Goal: Find contact information: Find contact information

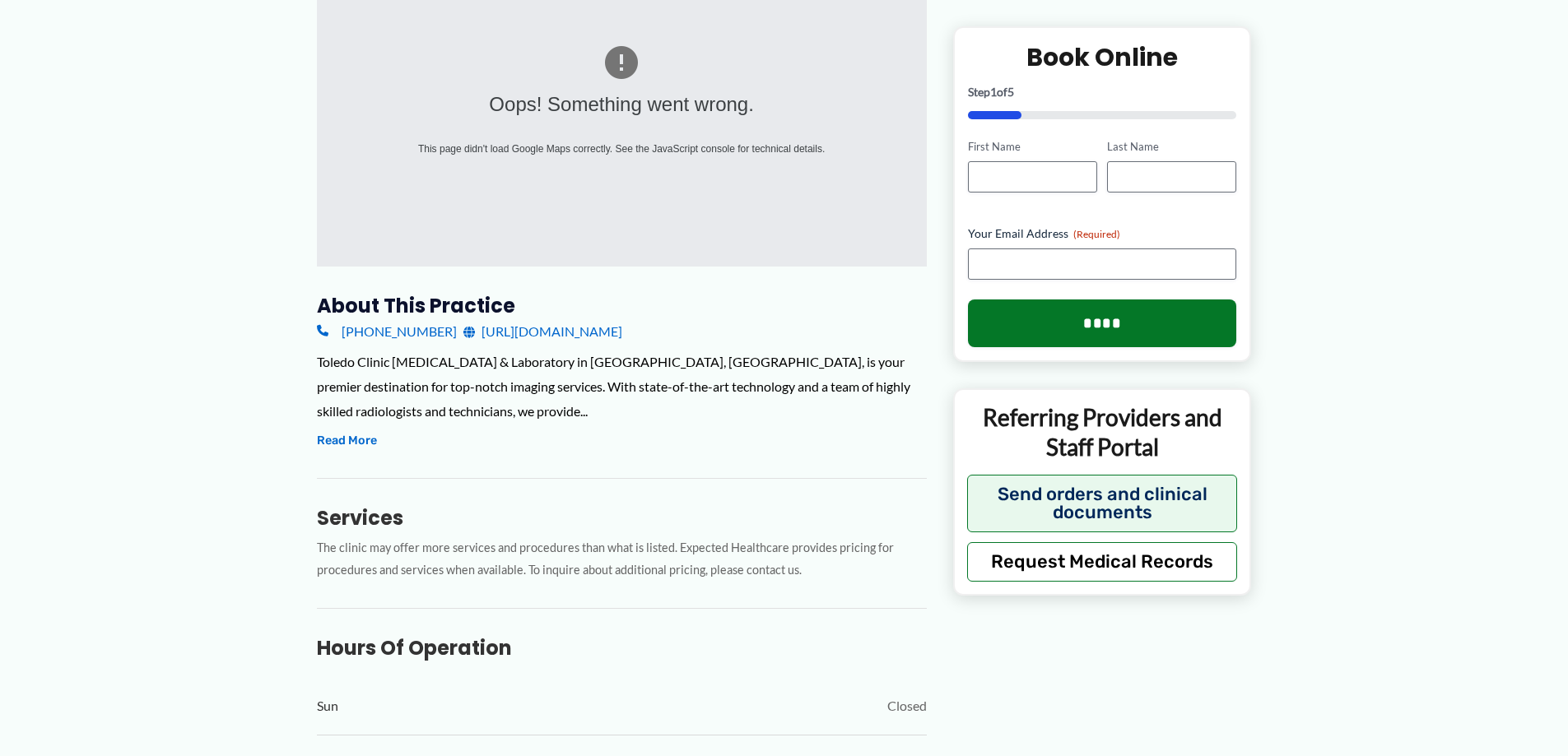
scroll to position [329, 0]
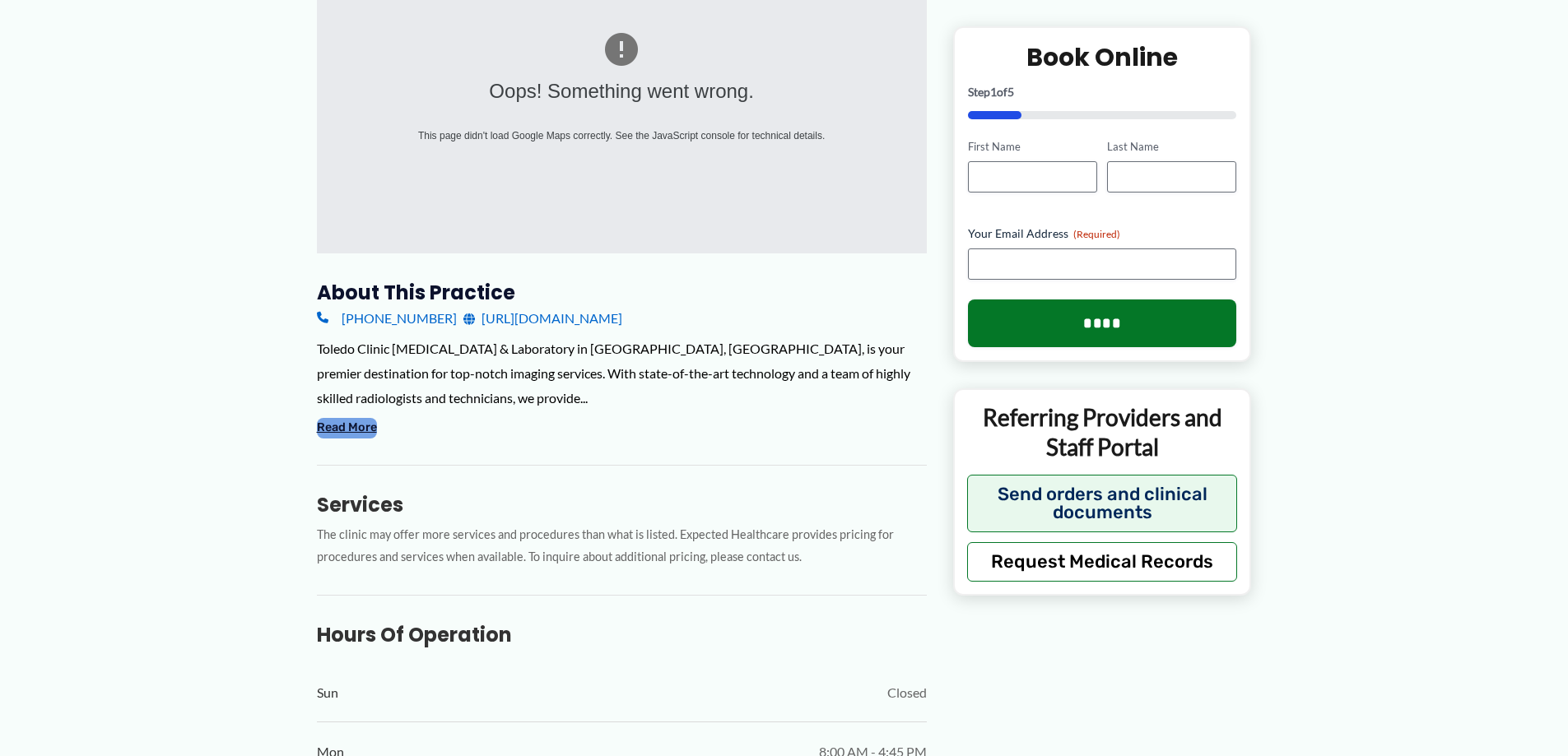
click at [358, 428] on button "Read More" at bounding box center [347, 427] width 60 height 19
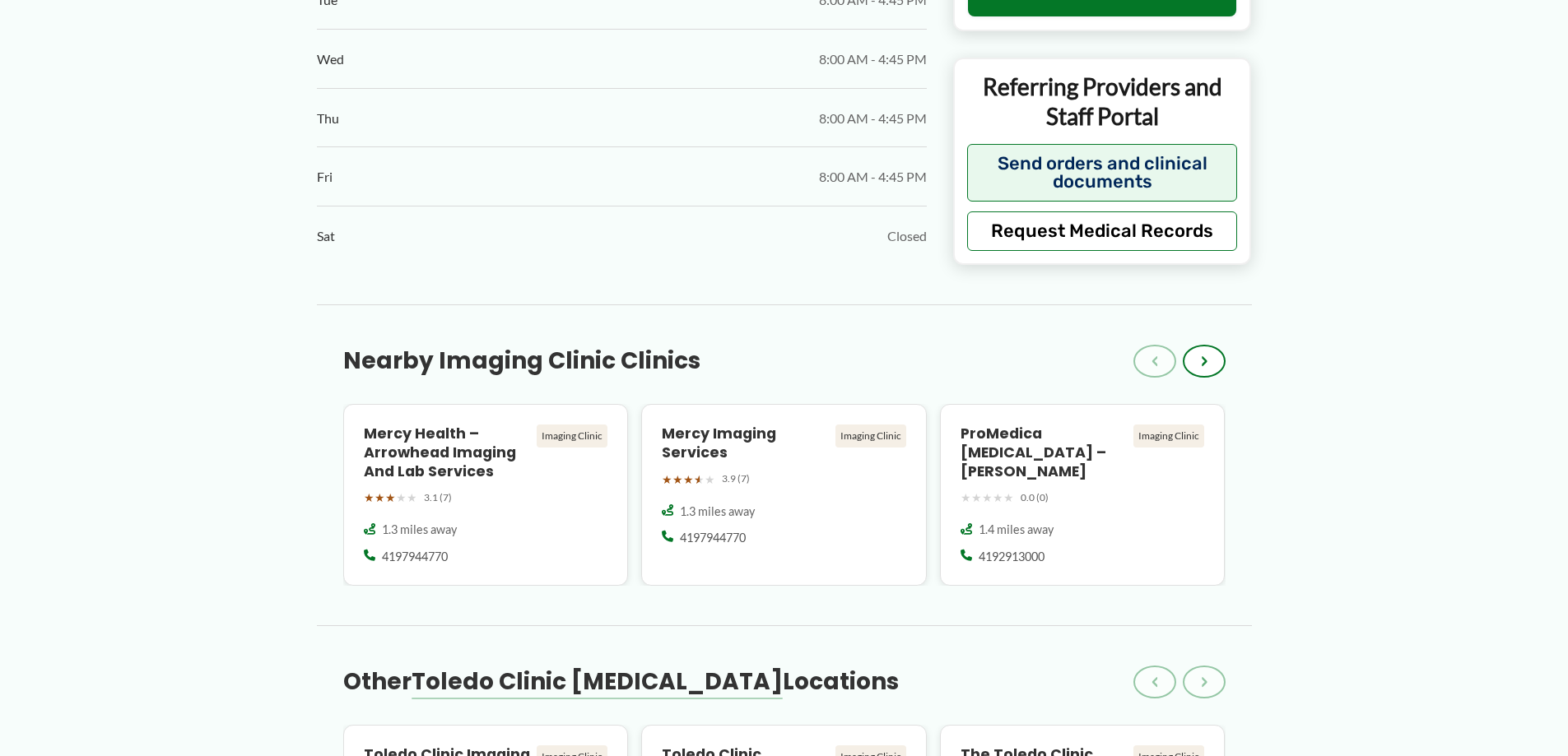
scroll to position [1317, 0]
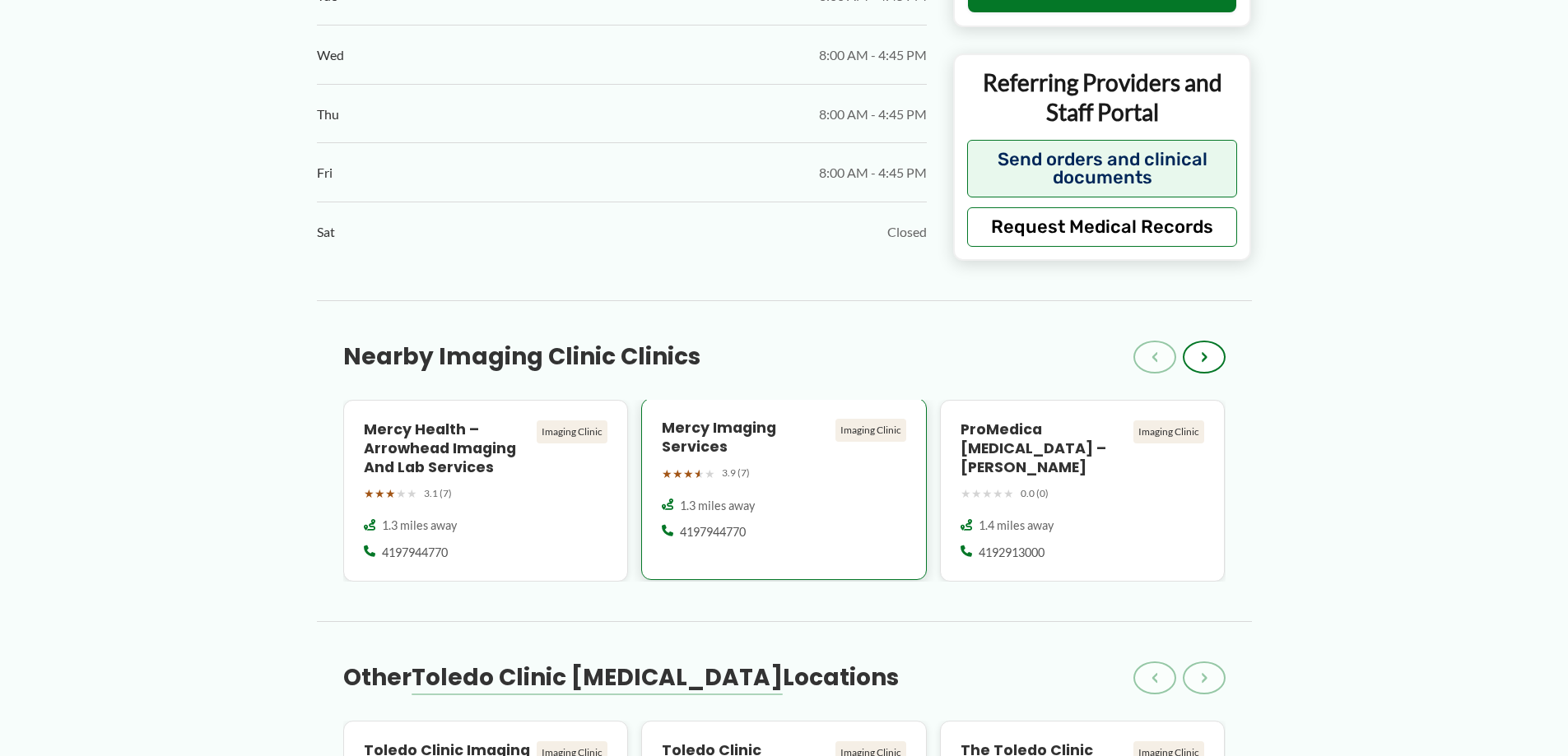
click at [686, 419] on h4 "Mercy Imaging Services" at bounding box center [745, 437] width 167 height 38
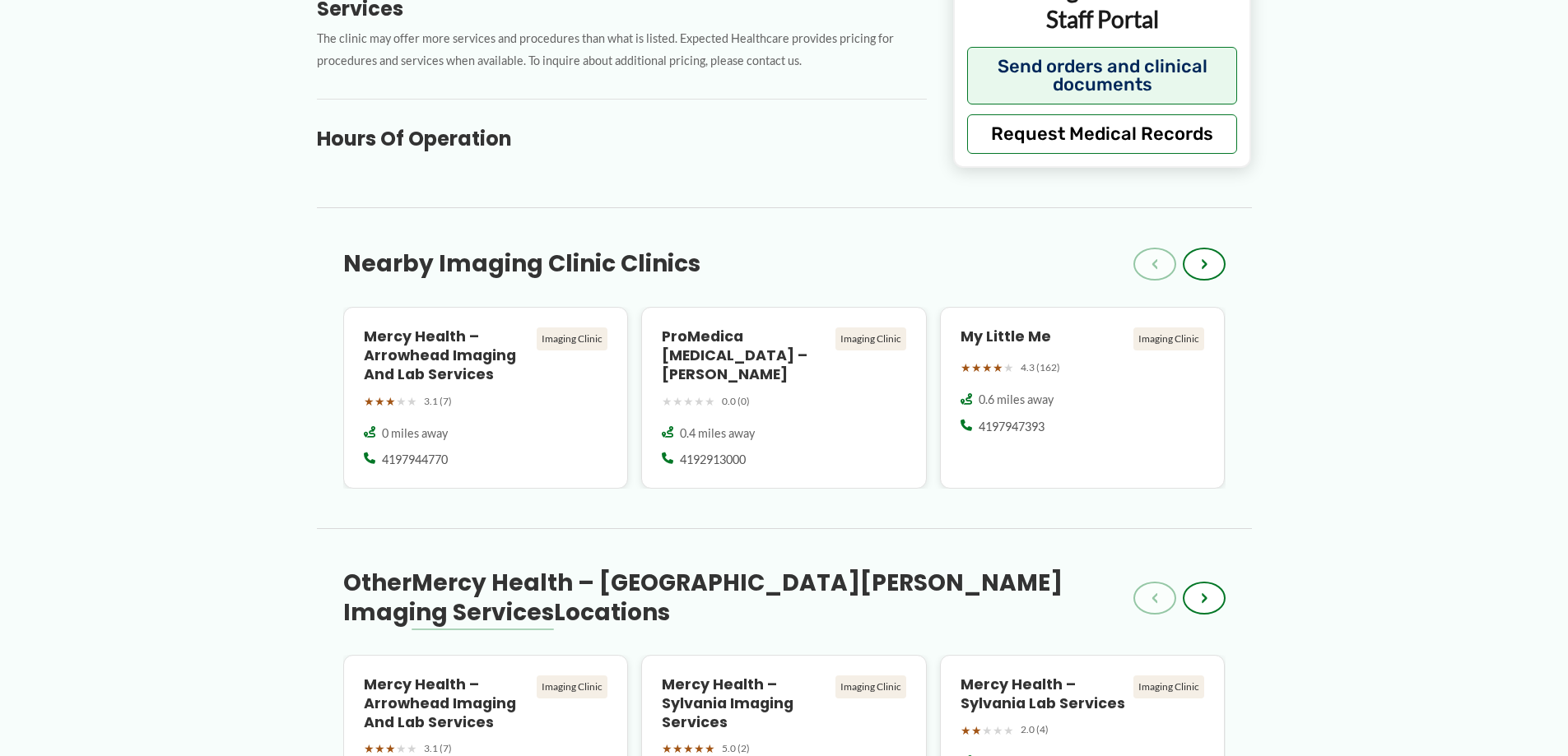
scroll to position [988, 0]
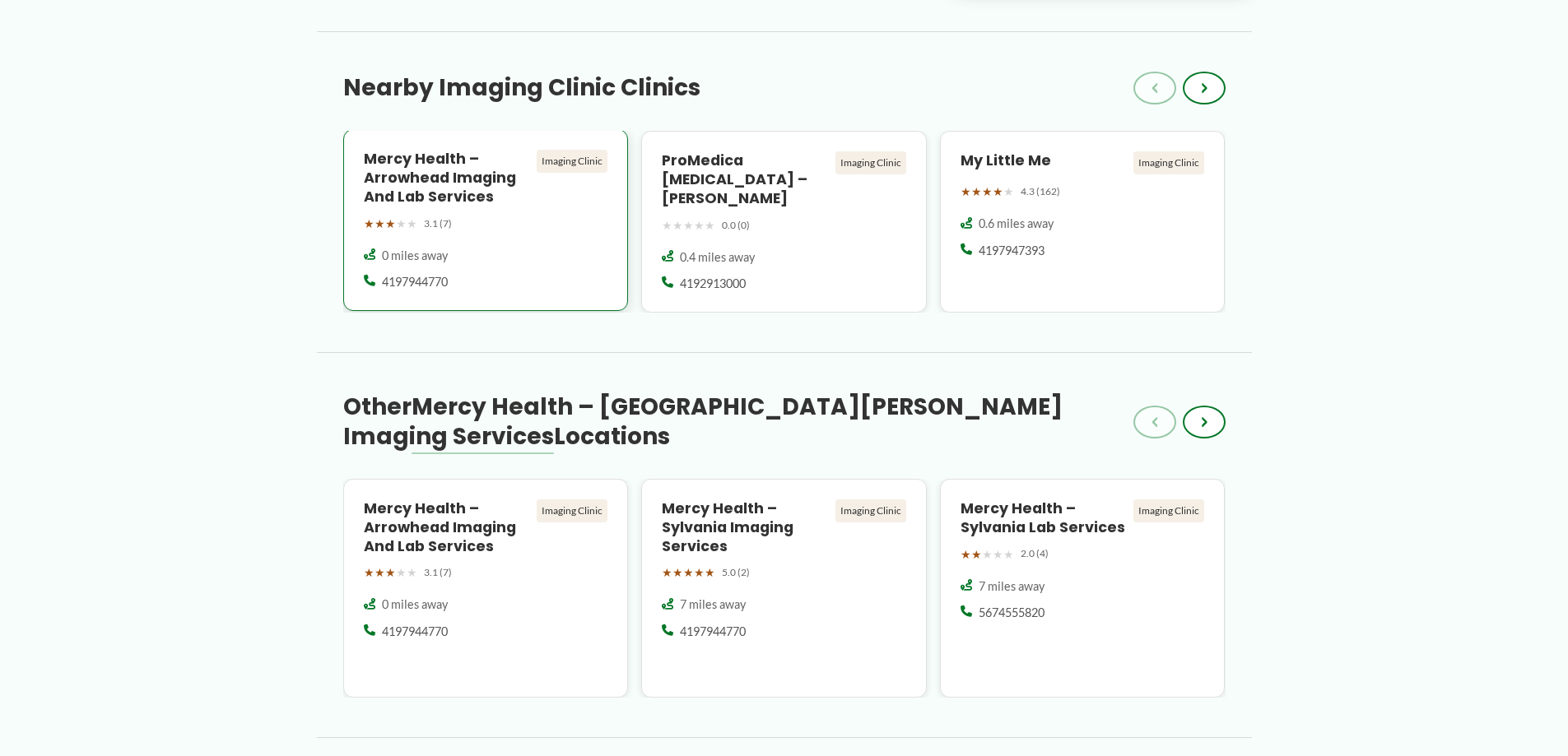
click at [448, 169] on h4 "Mercy Health – Arrowhead Imaging and Lab Services" at bounding box center [447, 177] width 167 height 56
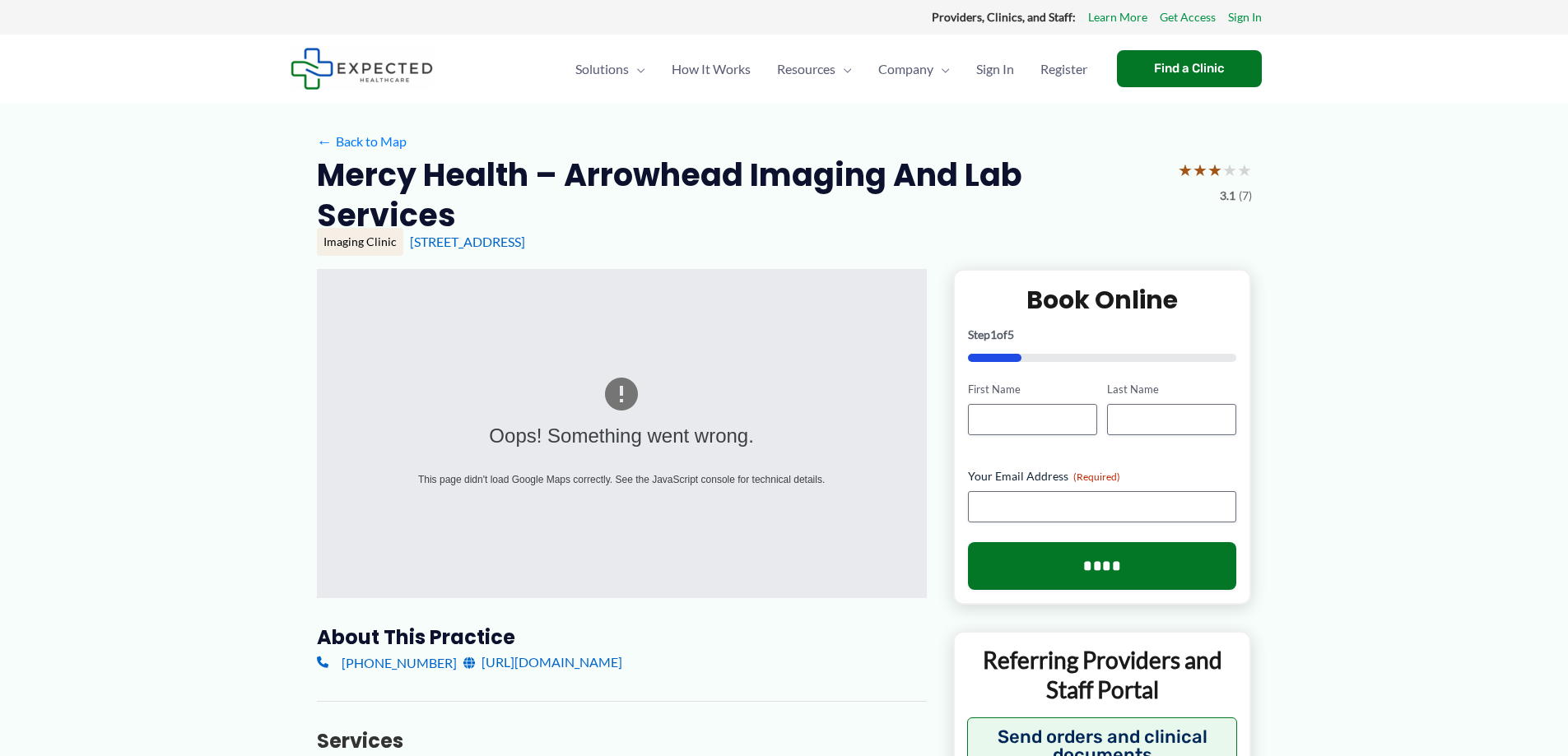
click at [622, 650] on link "https://www.mercy.com/locations/specialty-locations/lab-and-imaging-centers/mer…" at bounding box center [543, 662] width 159 height 25
